Goal: Task Accomplishment & Management: Manage account settings

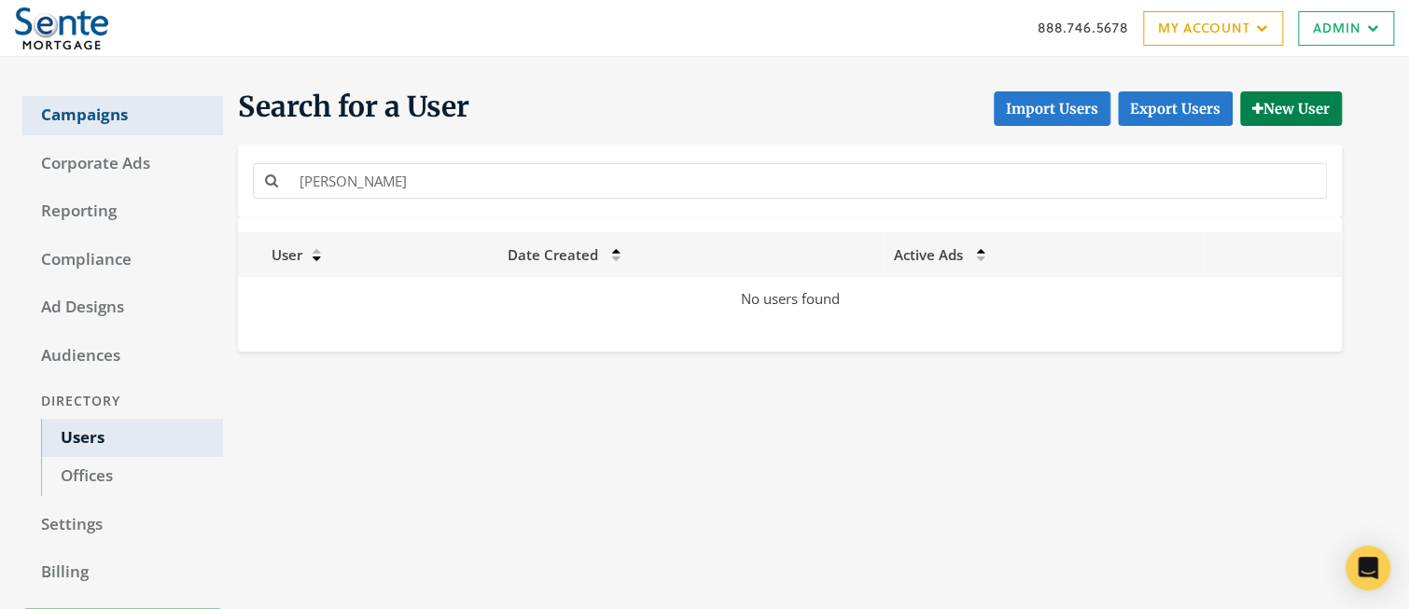
click at [104, 120] on link "Campaigns" at bounding box center [122, 115] width 201 height 39
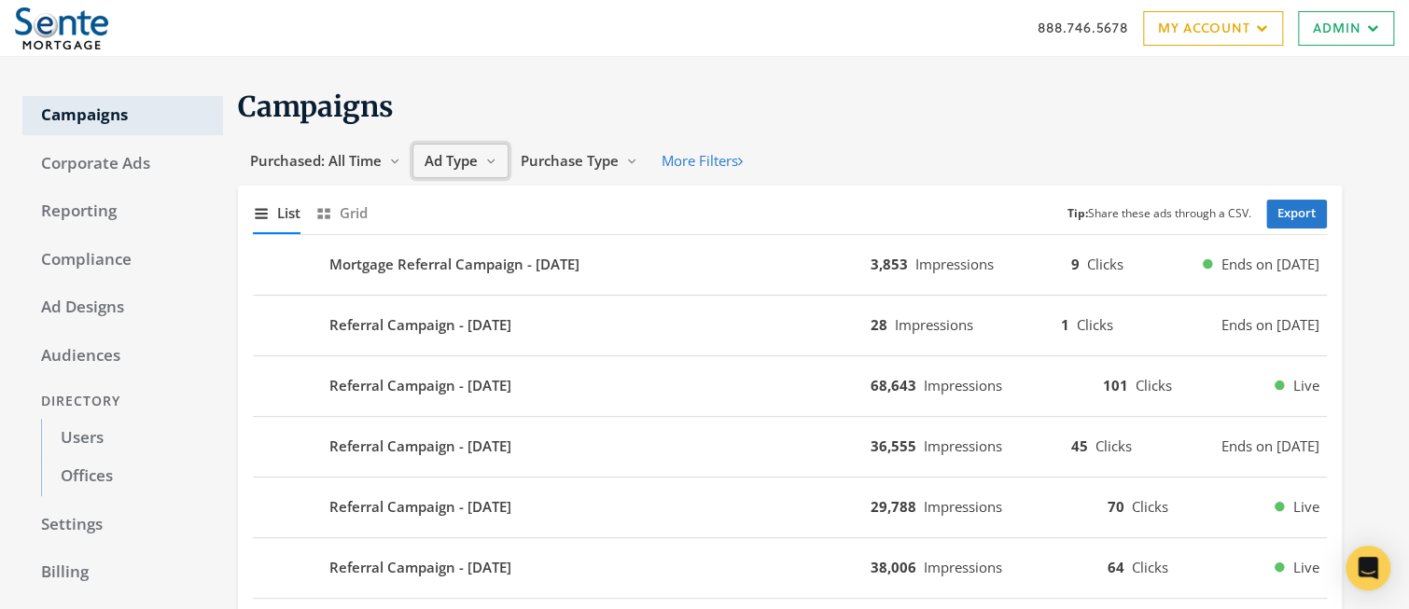
click at [448, 163] on span "Ad Type" at bounding box center [450, 160] width 53 height 19
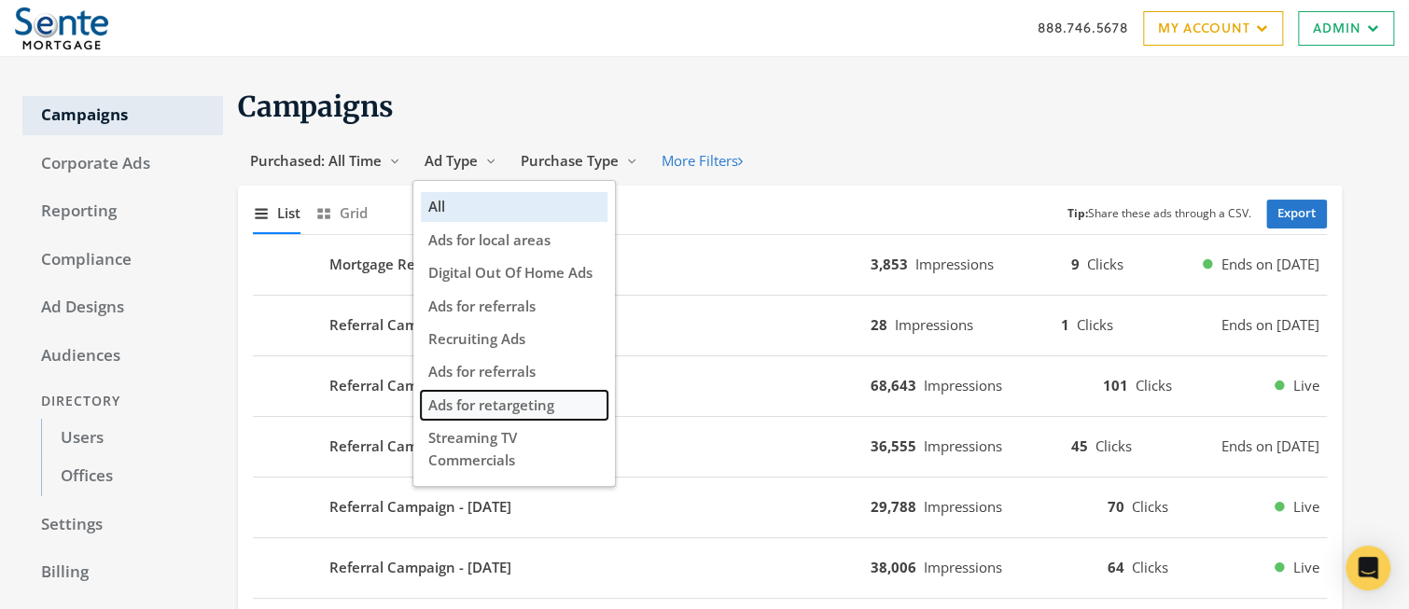
click at [534, 409] on span "Ads for retargeting" at bounding box center [491, 405] width 126 height 19
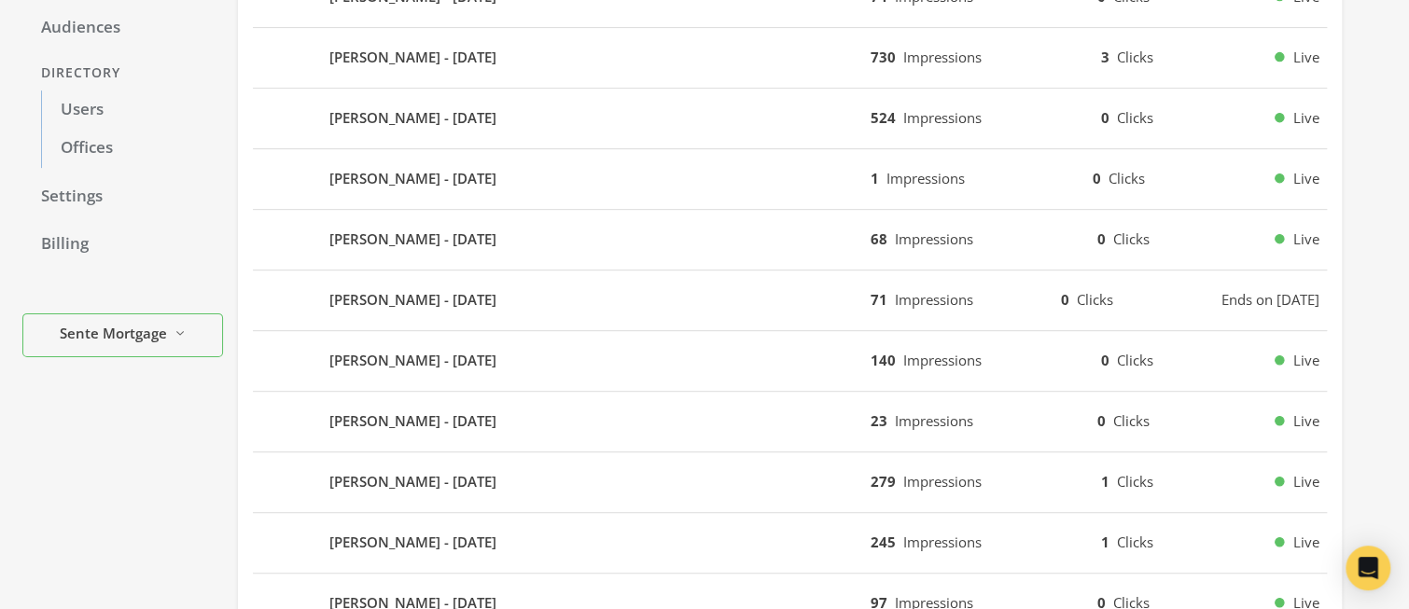
scroll to position [332, 0]
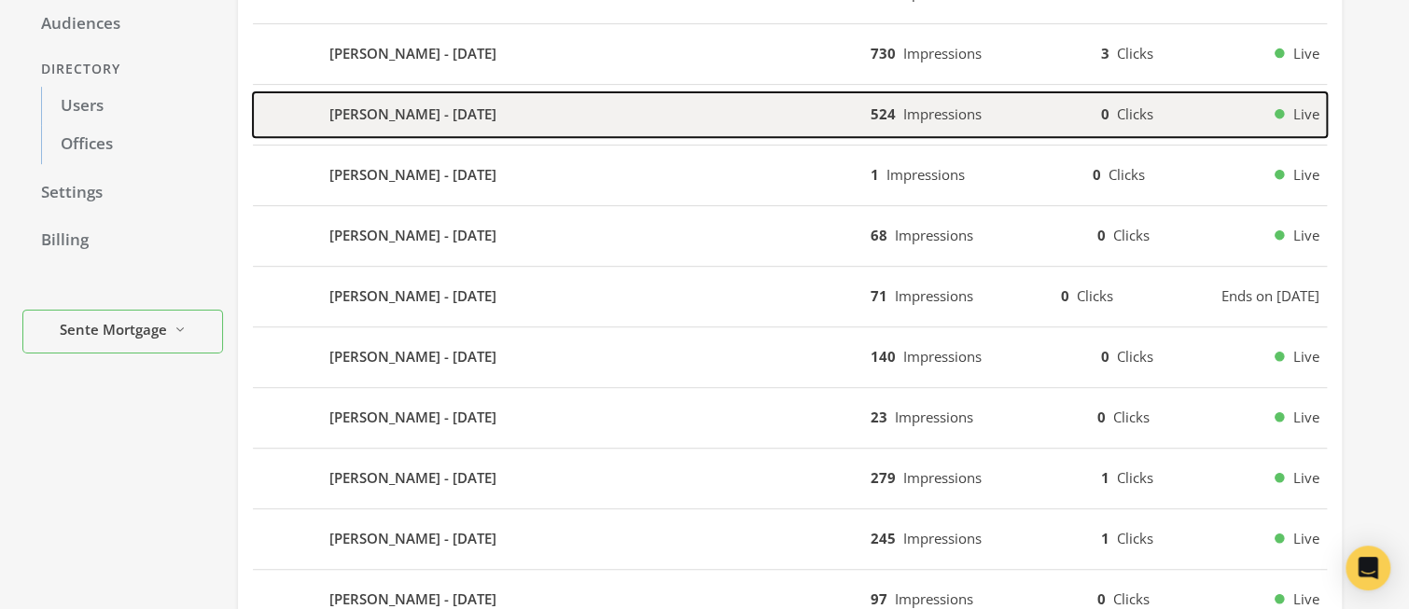
click at [423, 110] on b "[PERSON_NAME] - [DATE]" at bounding box center [412, 114] width 167 height 21
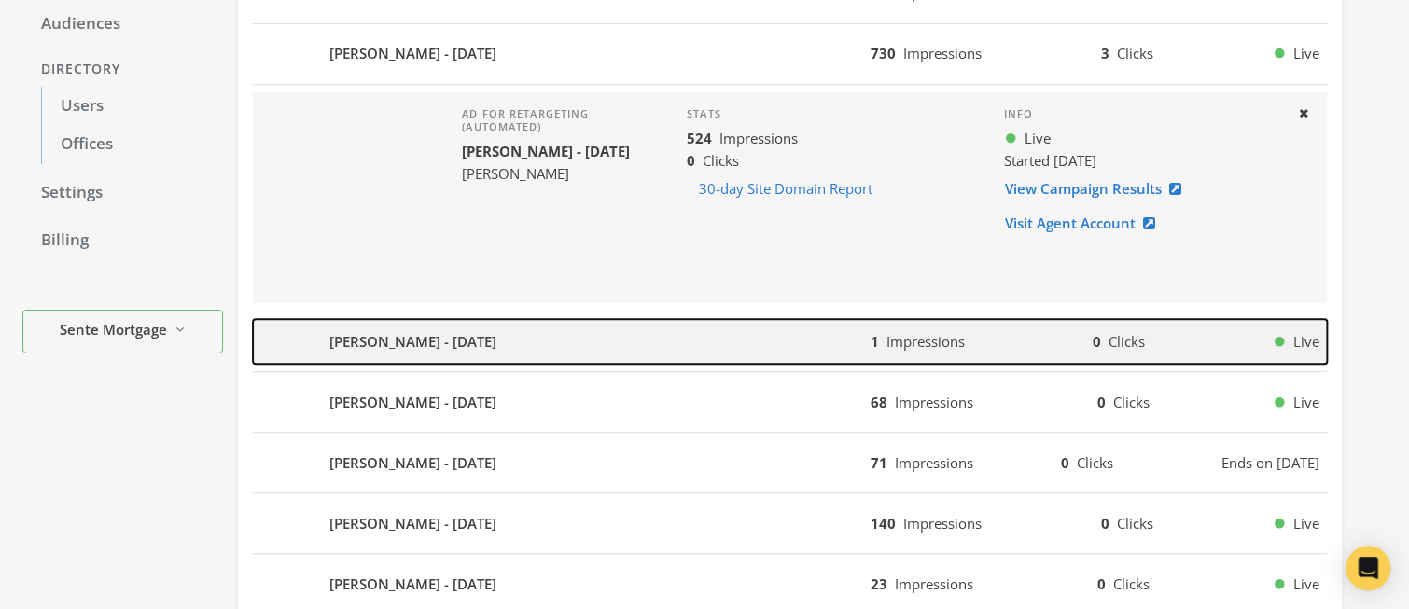
click at [461, 343] on b "[PERSON_NAME] - [DATE]" at bounding box center [412, 341] width 167 height 21
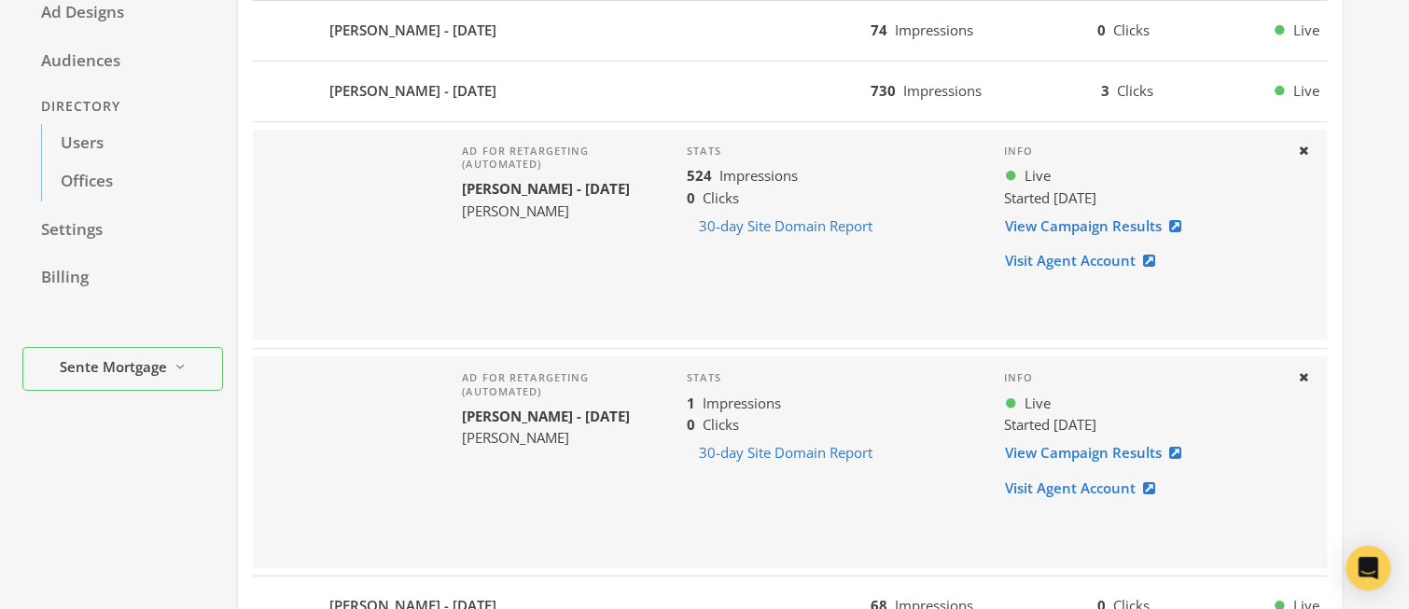
scroll to position [0, 0]
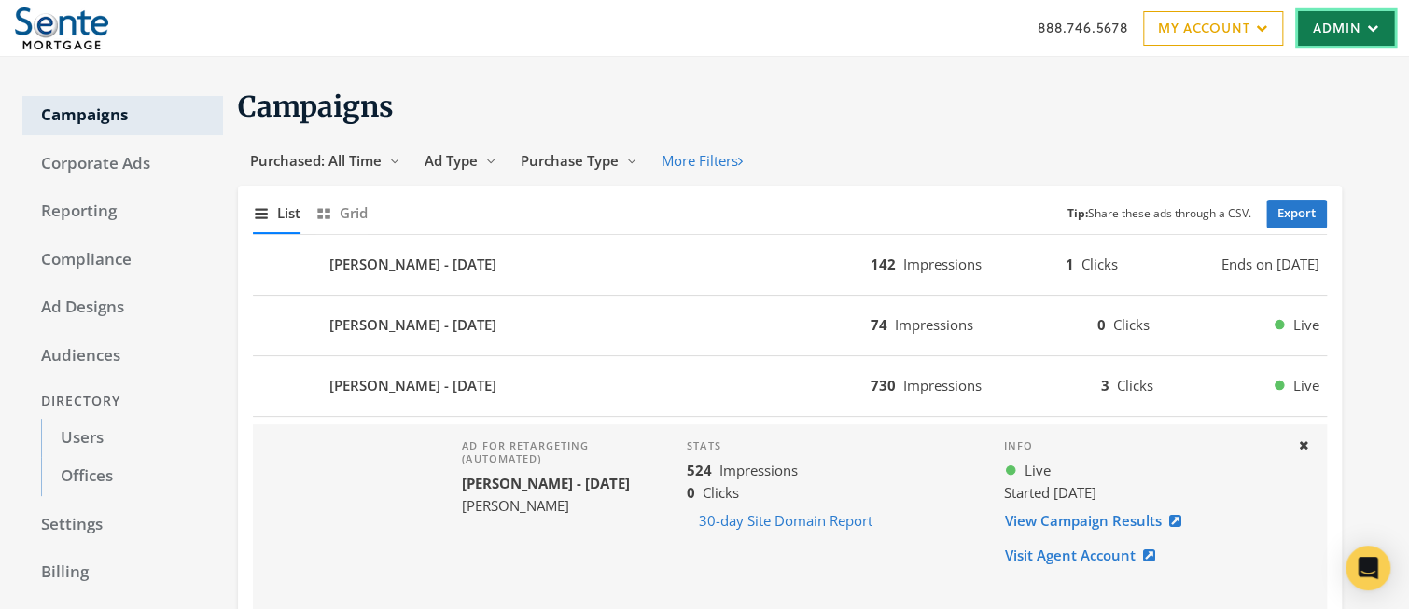
click at [1325, 30] on link "Admin" at bounding box center [1346, 28] width 96 height 35
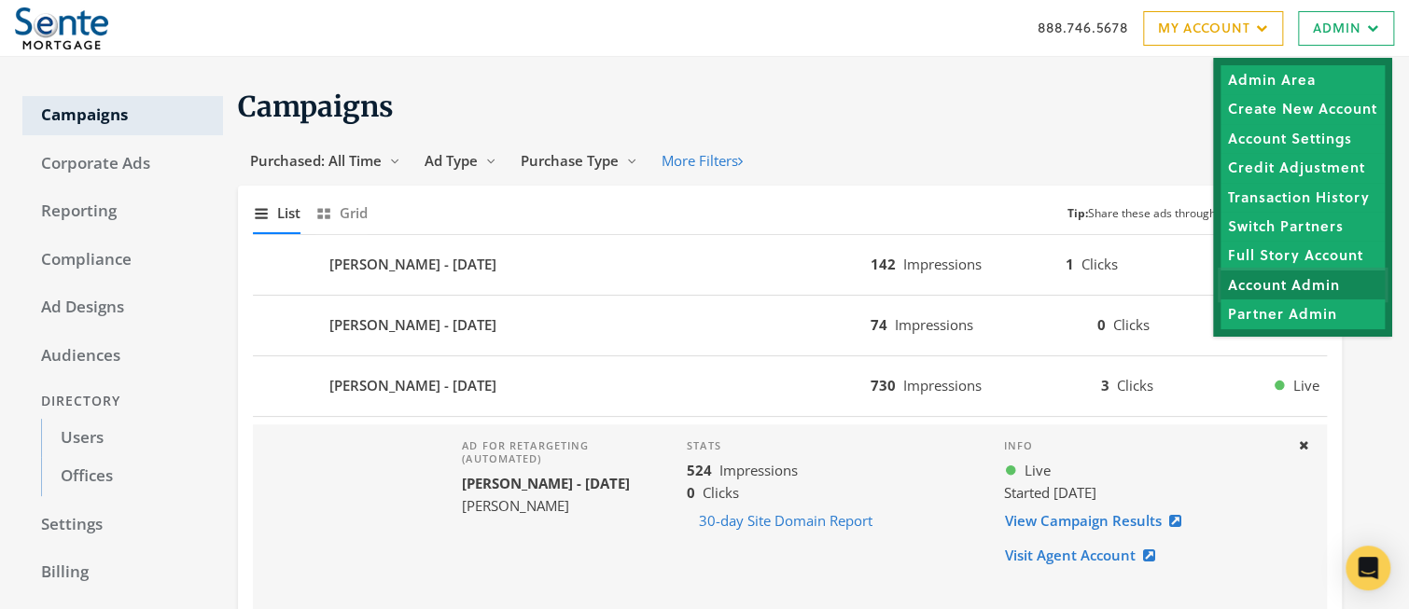
click at [1293, 285] on link "Account Admin" at bounding box center [1302, 284] width 164 height 29
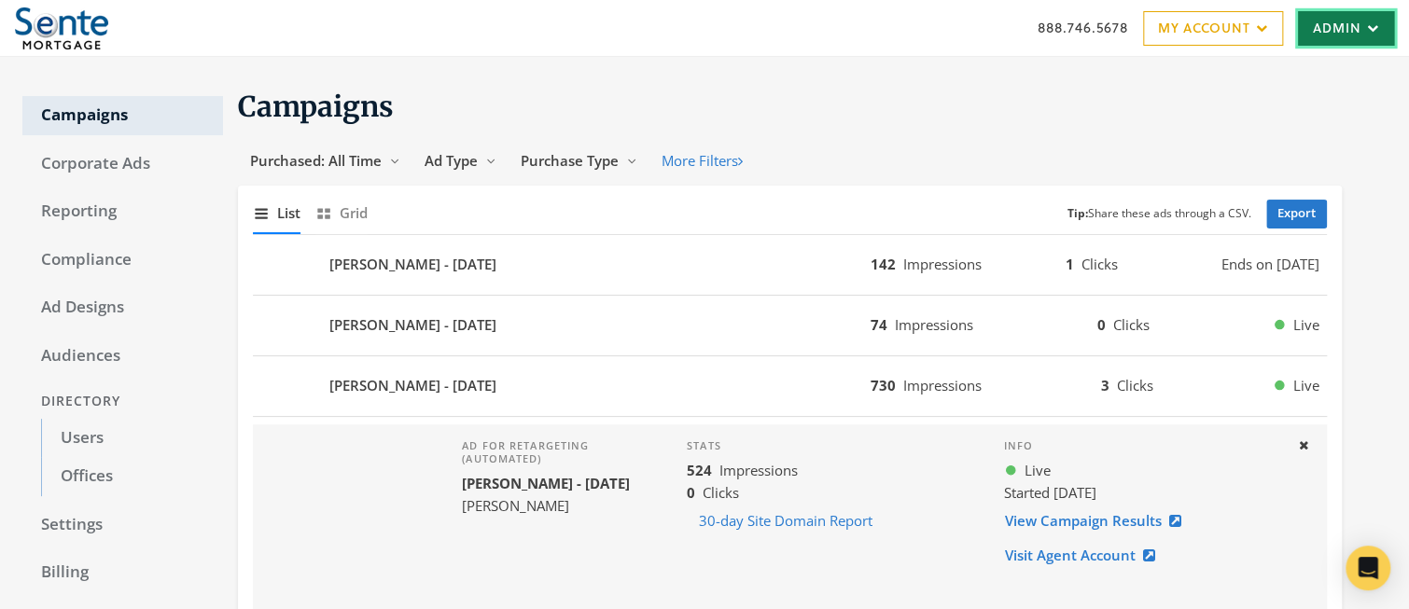
click at [1367, 26] on icon at bounding box center [1370, 27] width 18 height 11
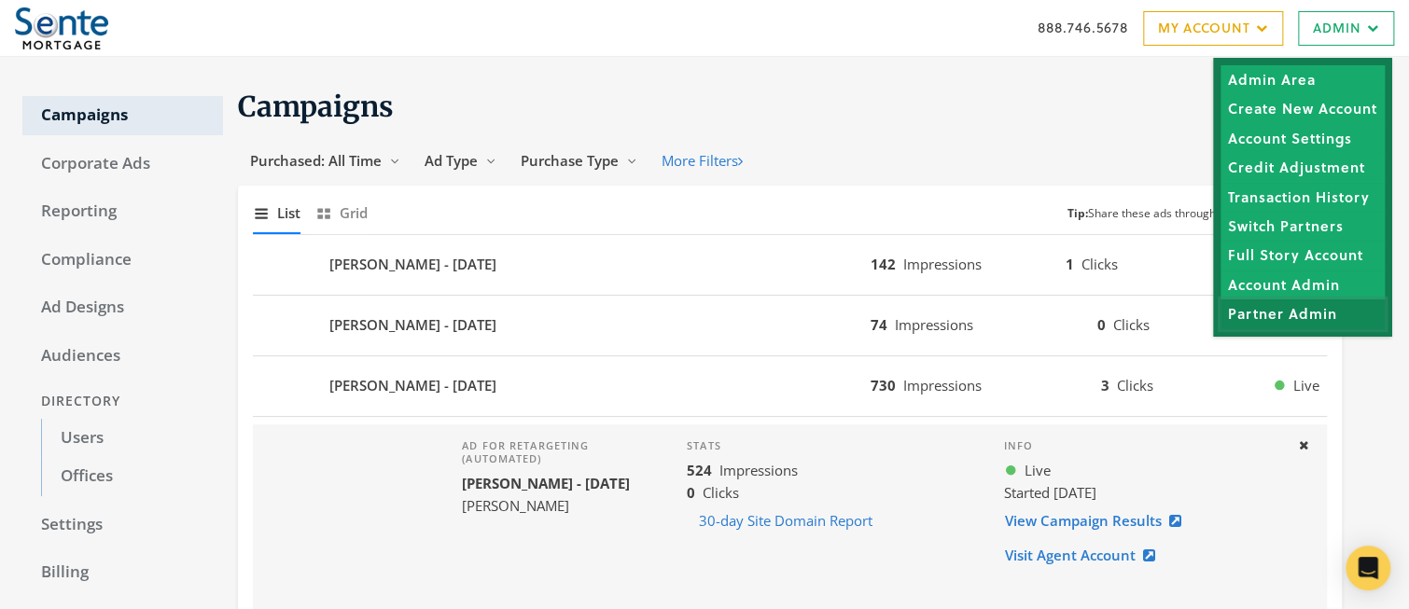
click at [1312, 318] on link "Partner Admin" at bounding box center [1302, 313] width 164 height 29
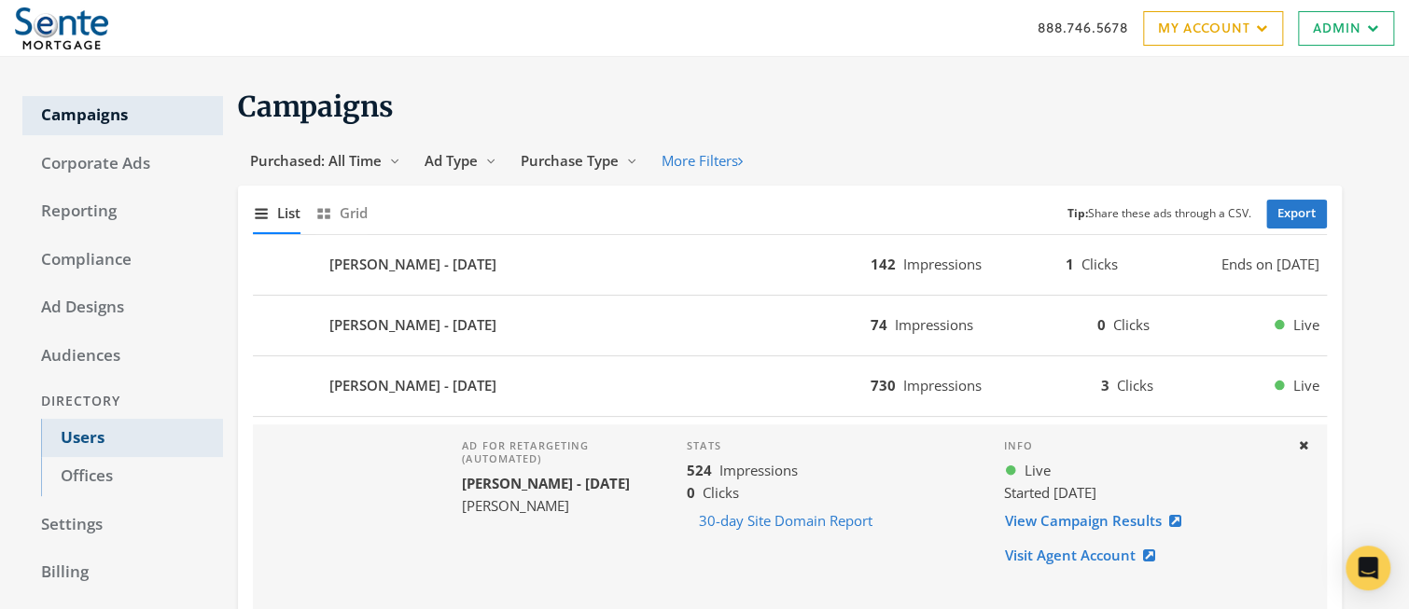
click at [87, 437] on link "Users" at bounding box center [132, 438] width 182 height 39
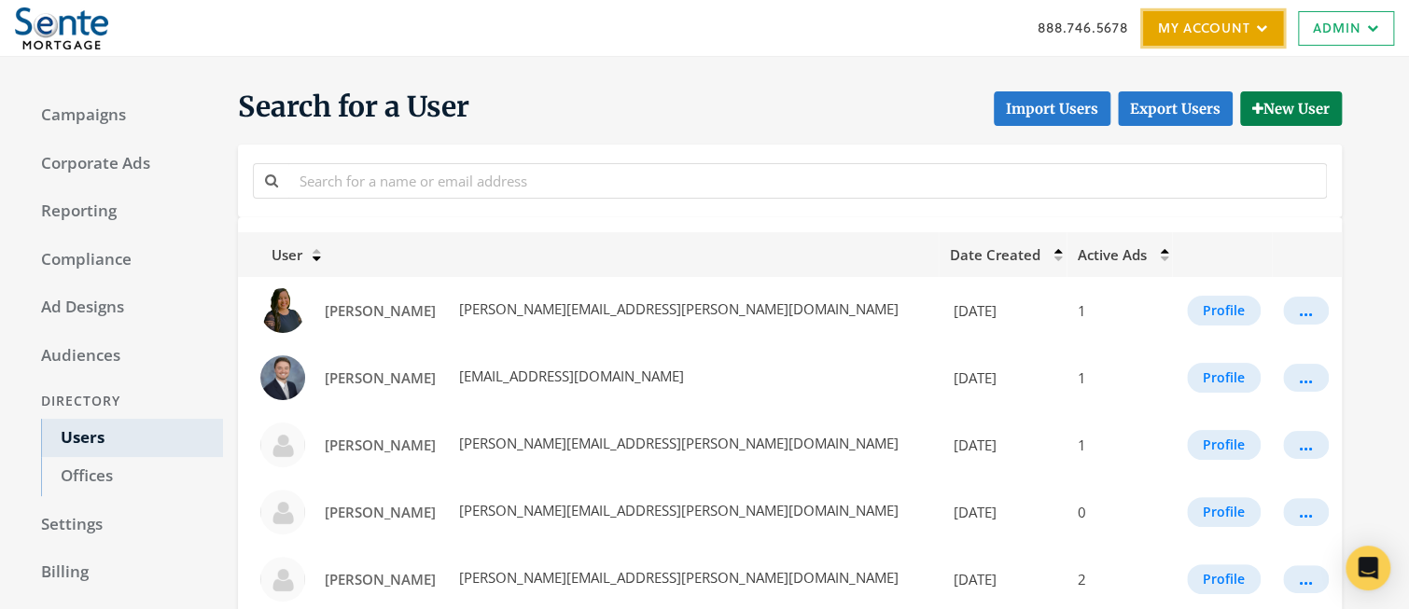
click at [1223, 32] on link "My Account" at bounding box center [1213, 28] width 140 height 35
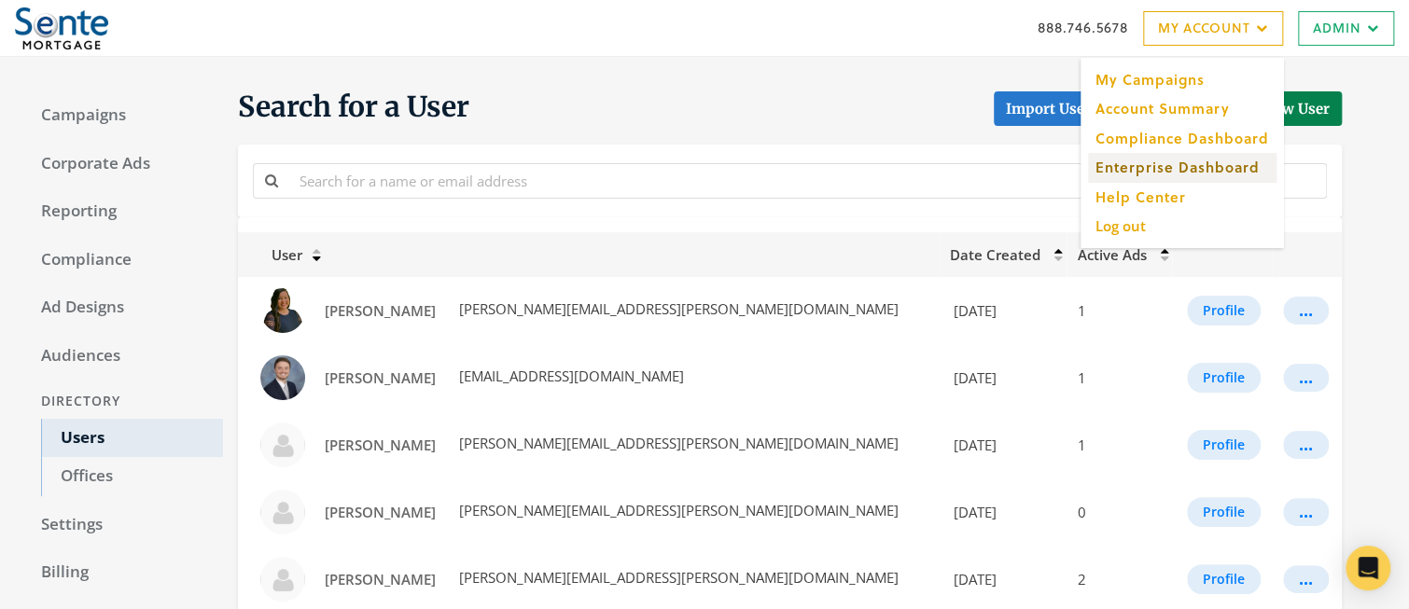
click at [1143, 172] on link "Enterprise Dashboard" at bounding box center [1182, 167] width 188 height 29
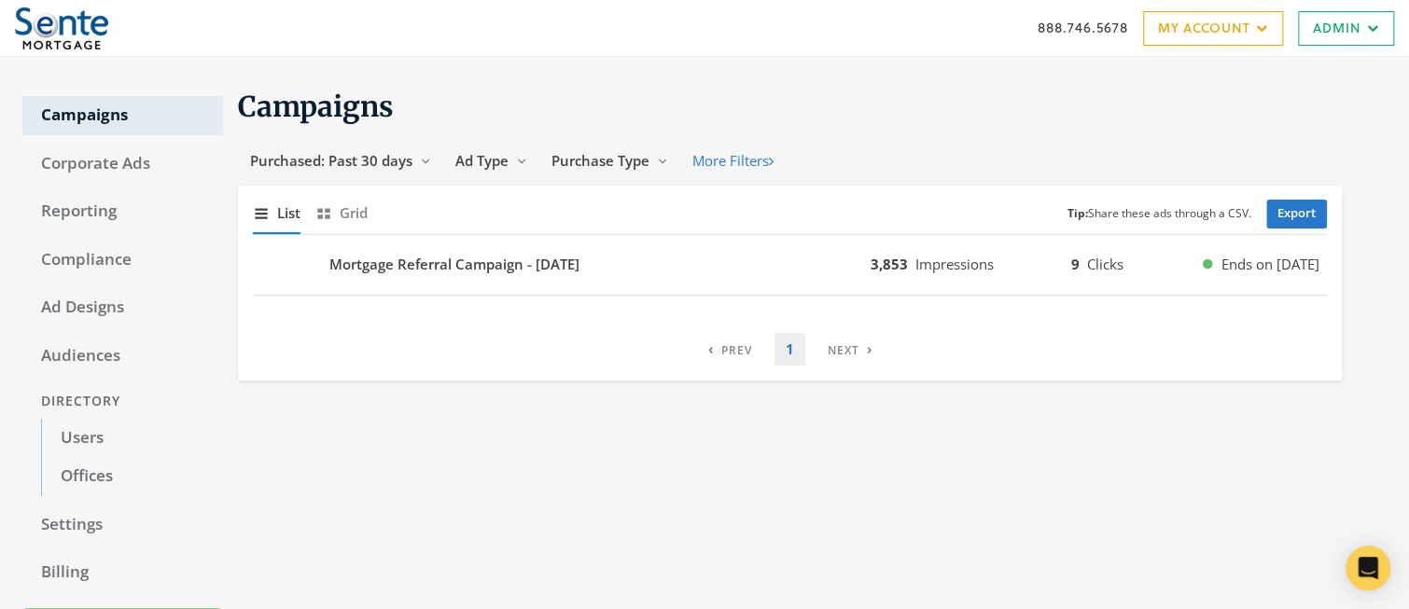
drag, startPoint x: 13, startPoint y: 4, endPoint x: 23, endPoint y: 10, distance: 12.2
click at [23, 10] on div "888.746.5678 My Account My Campaigns Account Summary Compliance Dashboard Enter…" at bounding box center [704, 28] width 1409 height 56
click at [97, 34] on div "888.746.5678 My Account My Campaigns Account Summary Compliance Dashboard Enter…" at bounding box center [704, 28] width 1409 height 56
click at [85, 437] on link "Users" at bounding box center [132, 438] width 182 height 39
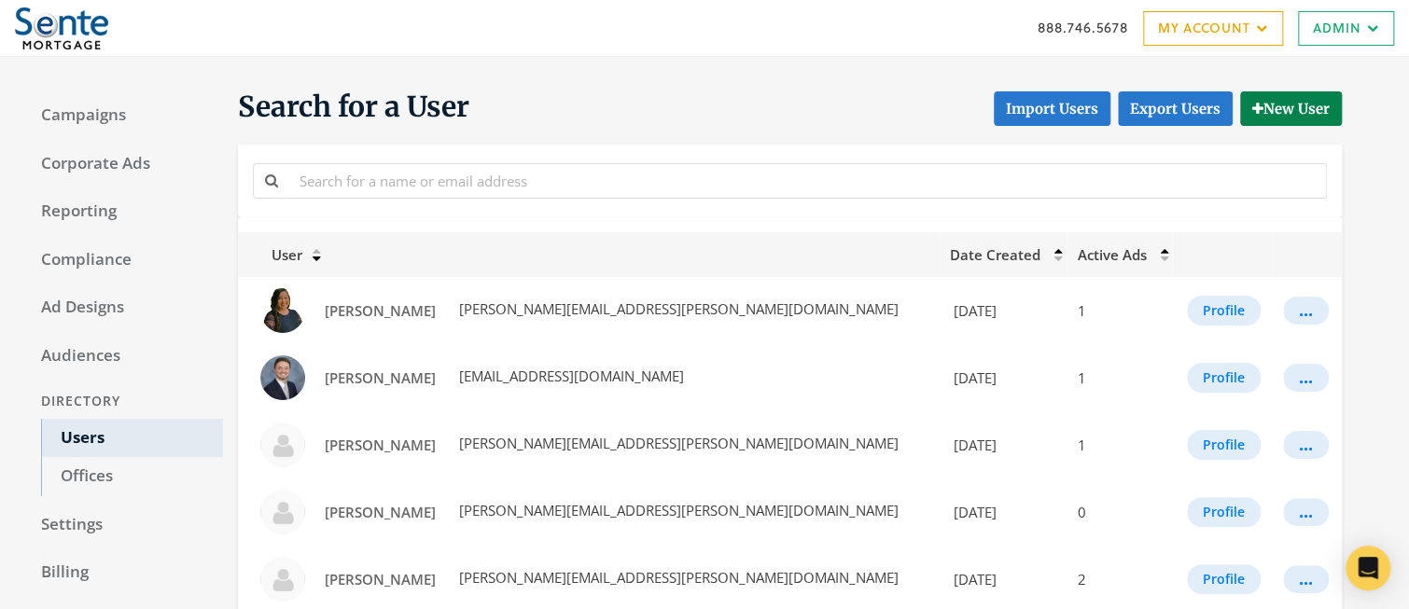
drag, startPoint x: 450, startPoint y: 72, endPoint x: 435, endPoint y: 60, distance: 19.2
click at [1284, 105] on button "New User" at bounding box center [1291, 108] width 102 height 35
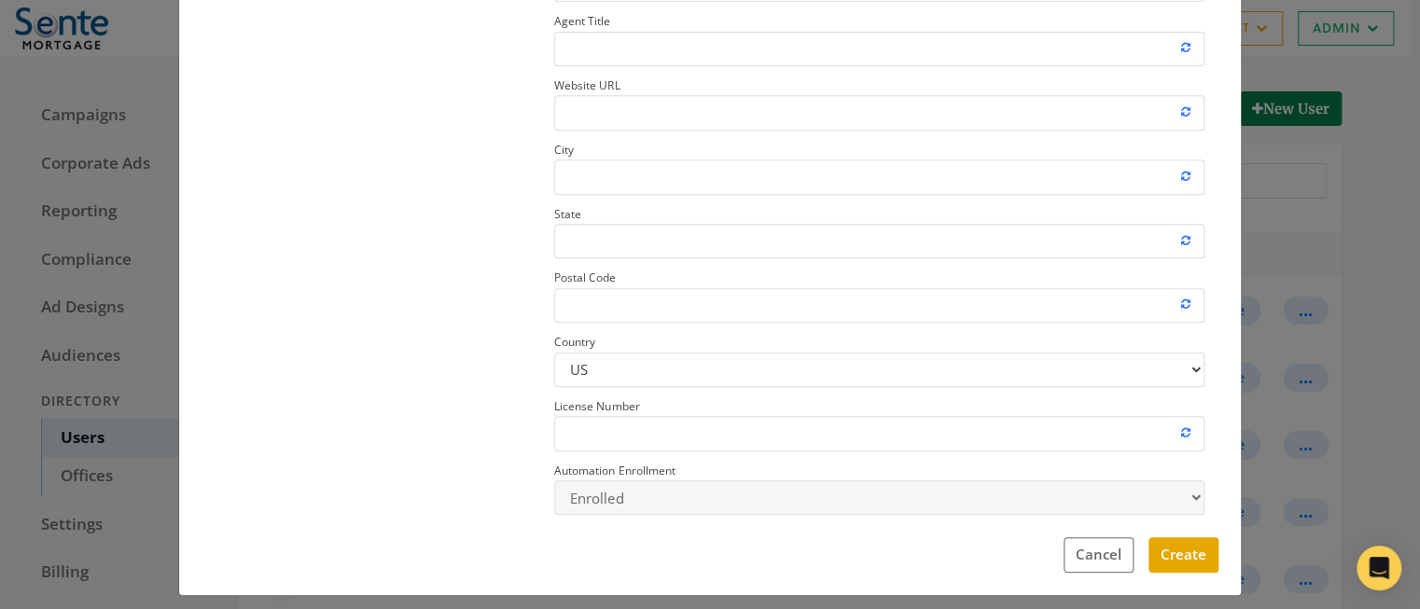
scroll to position [366, 0]
